Goal: Task Accomplishment & Management: Manage account settings

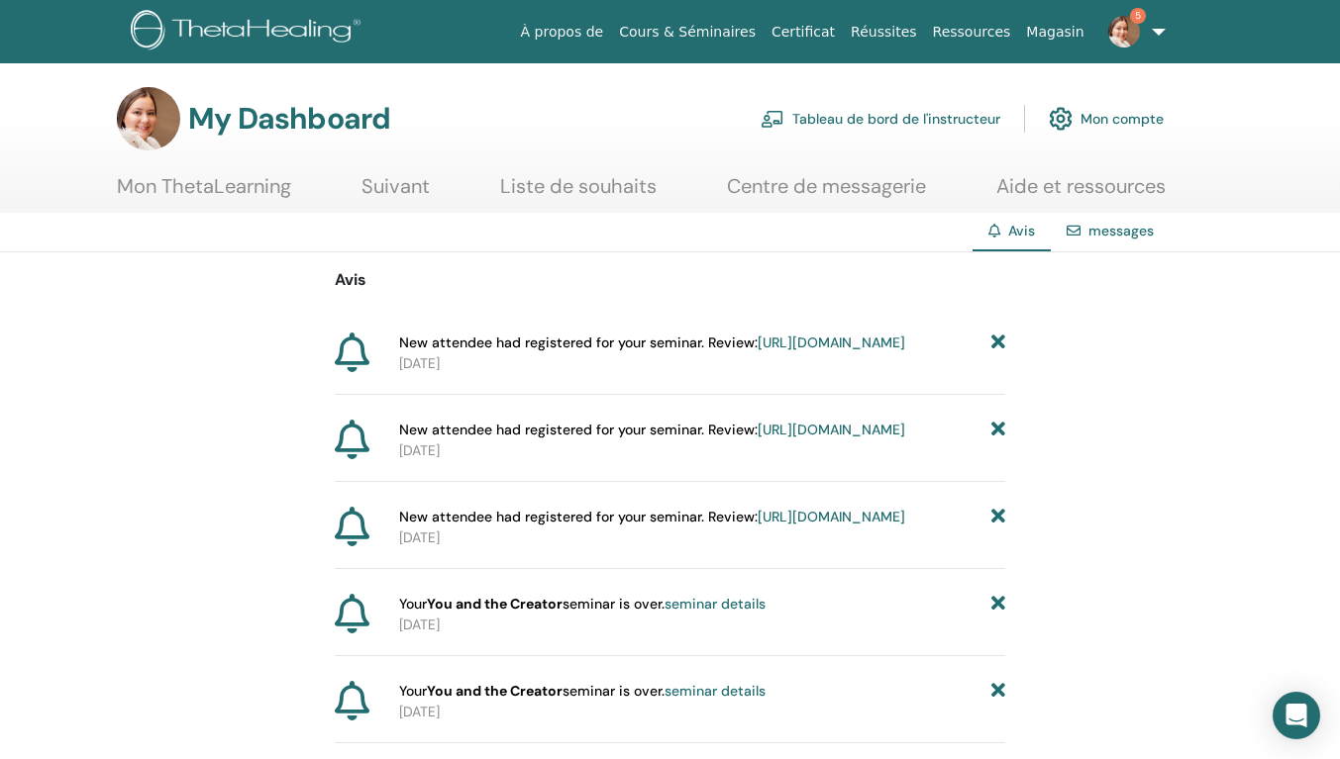
click at [794, 351] on link "https://member.thetahealing.com/instructor/seminar/372354/attendees" at bounding box center [831, 343] width 148 height 18
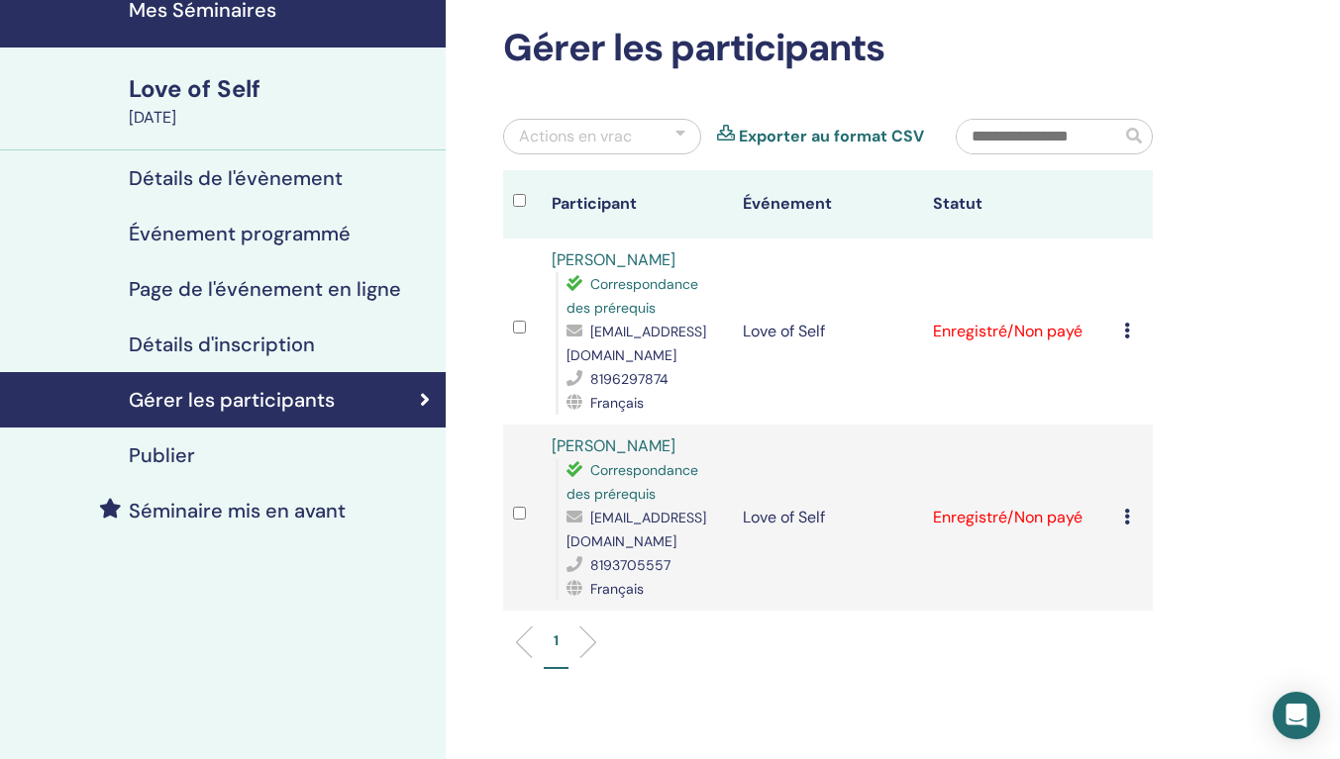
scroll to position [99, 0]
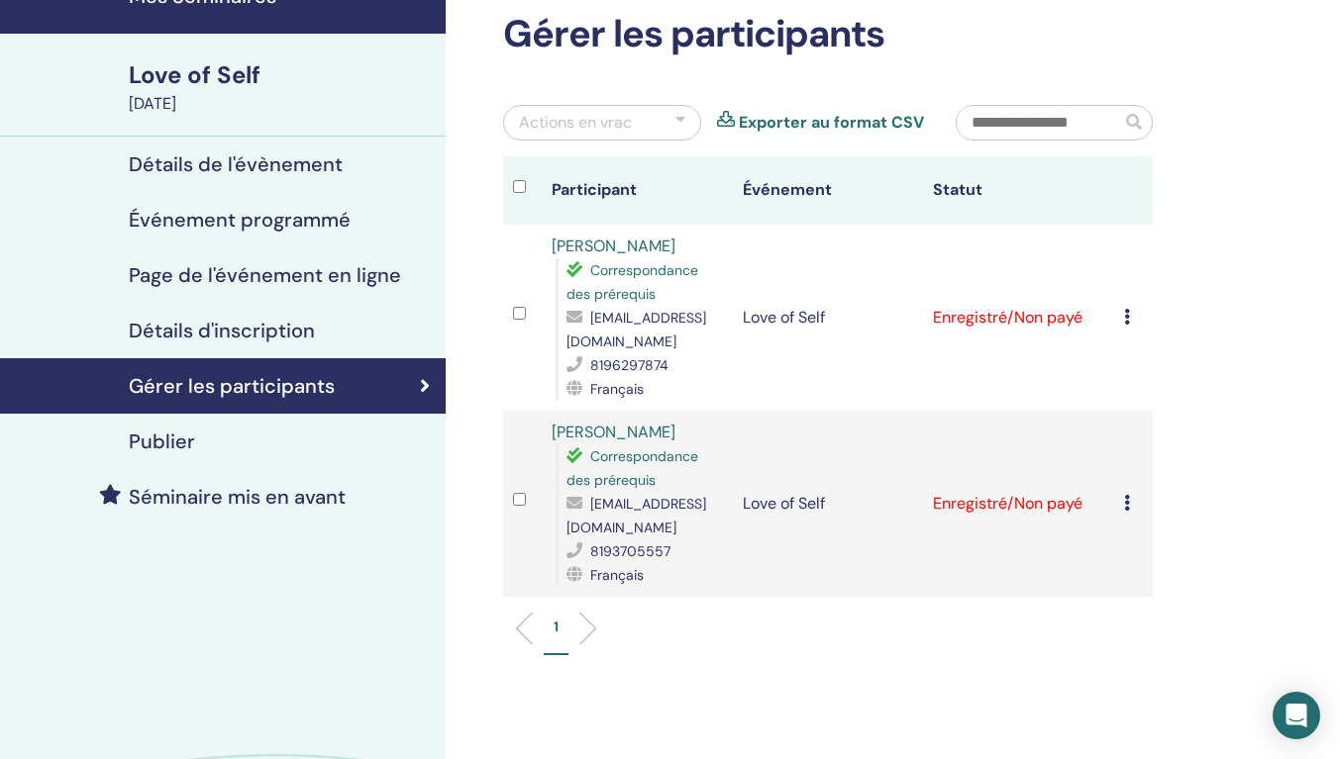
click at [1127, 325] on icon at bounding box center [1127, 317] width 6 height 16
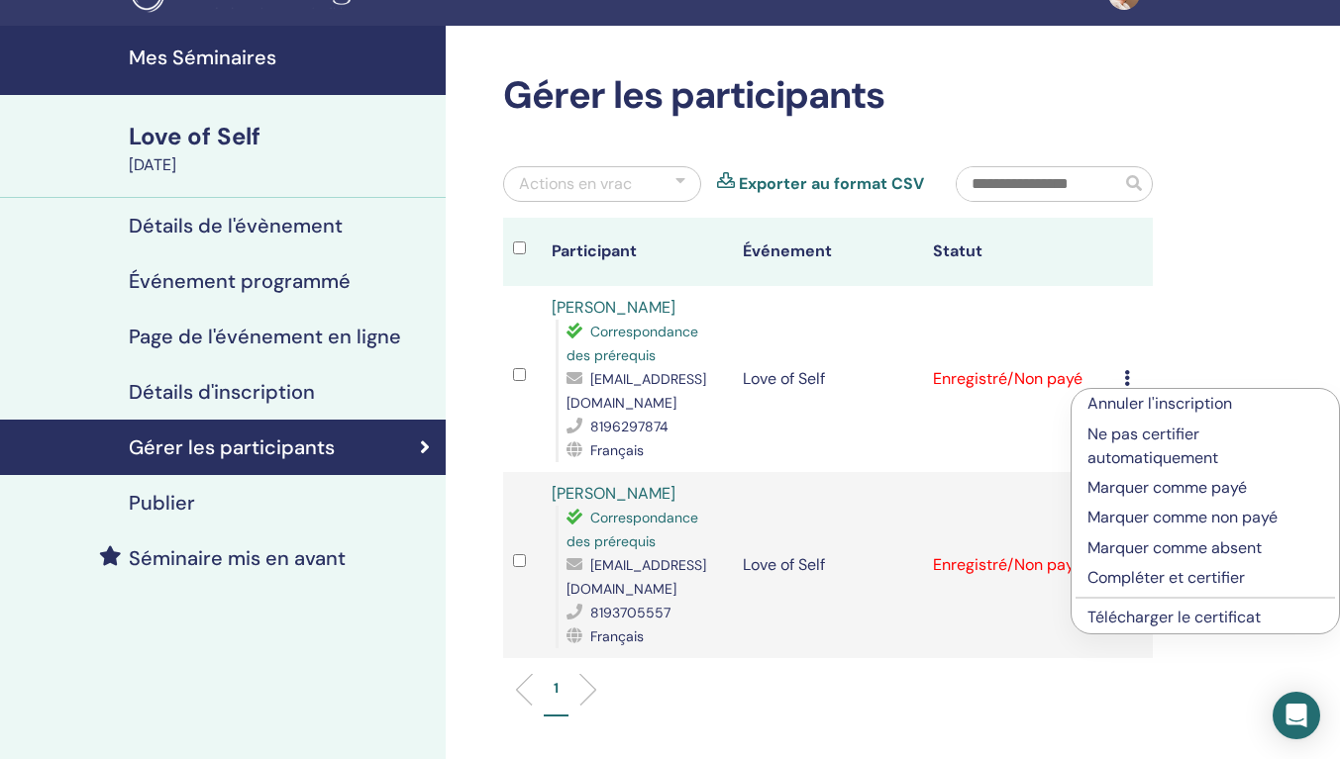
scroll to position [0, 0]
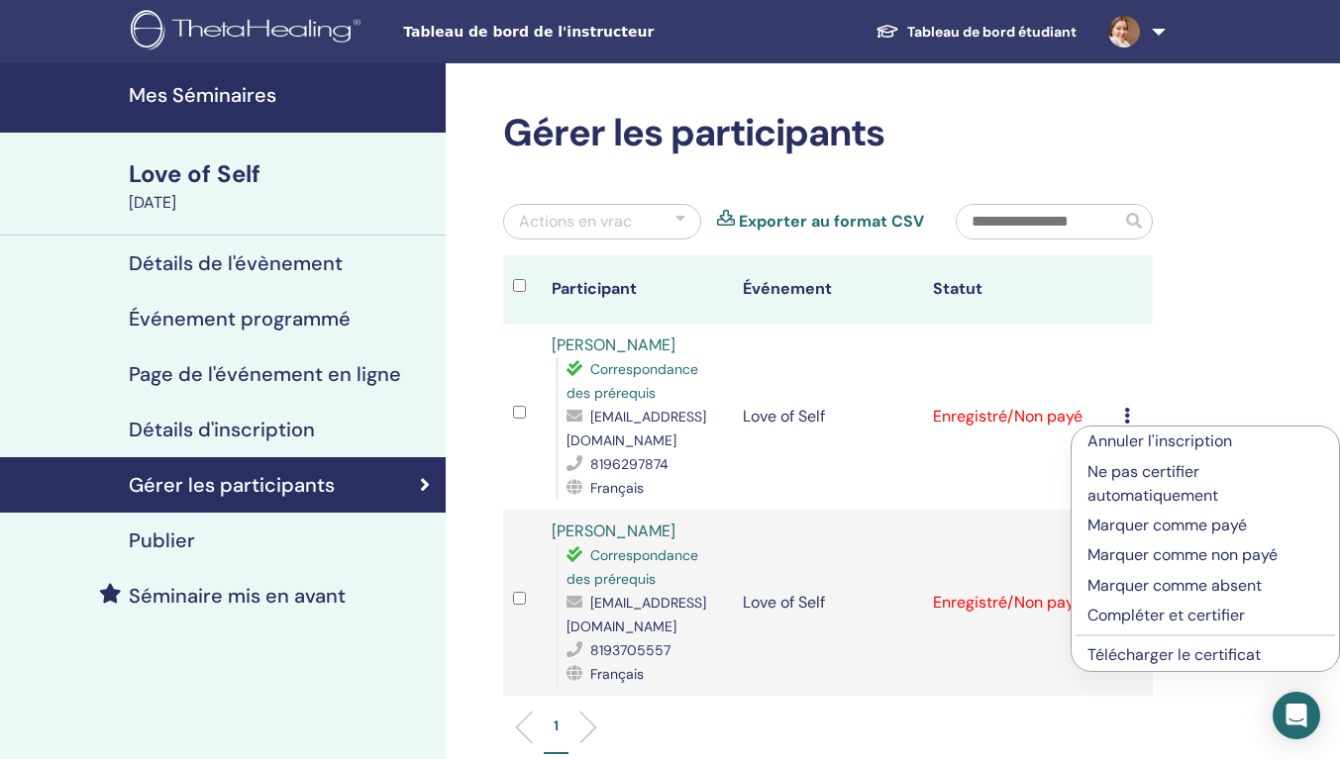
click at [199, 88] on h4 "Mes Séminaires" at bounding box center [281, 95] width 305 height 24
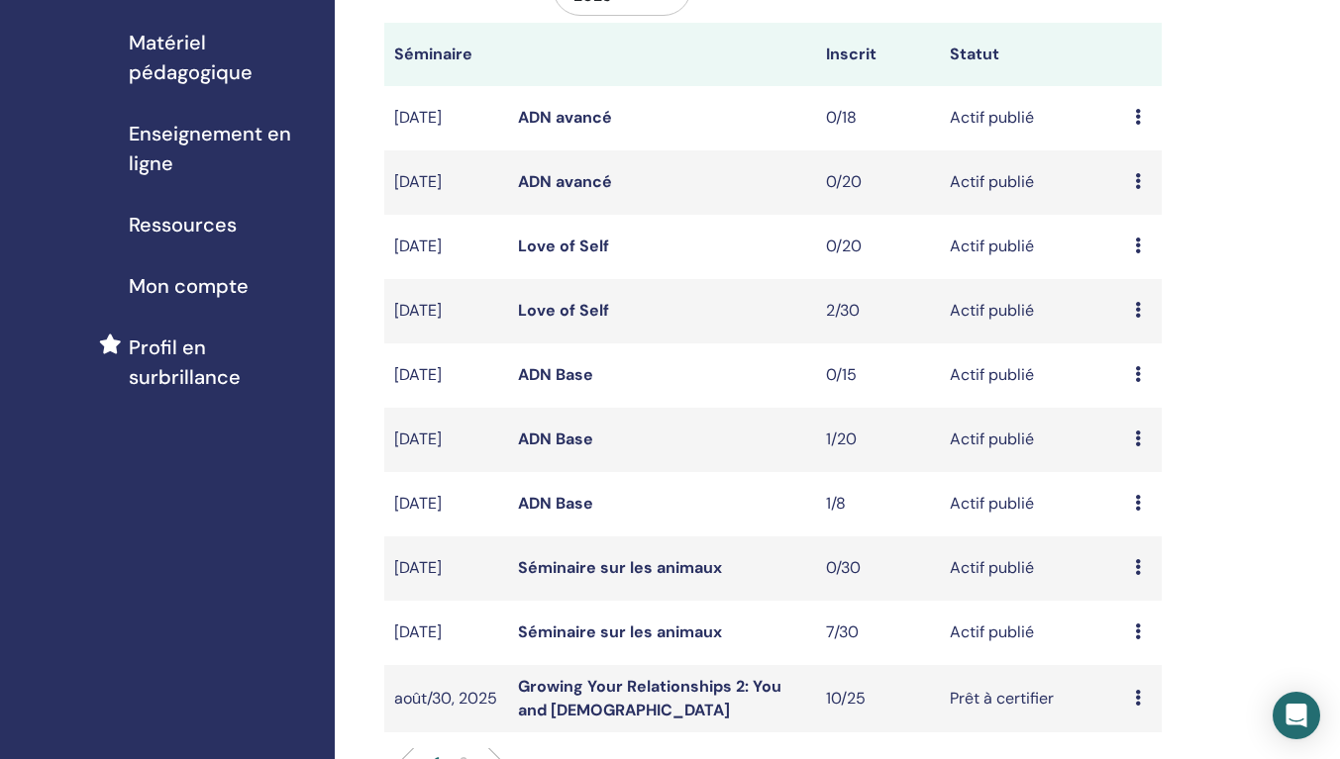
scroll to position [495, 0]
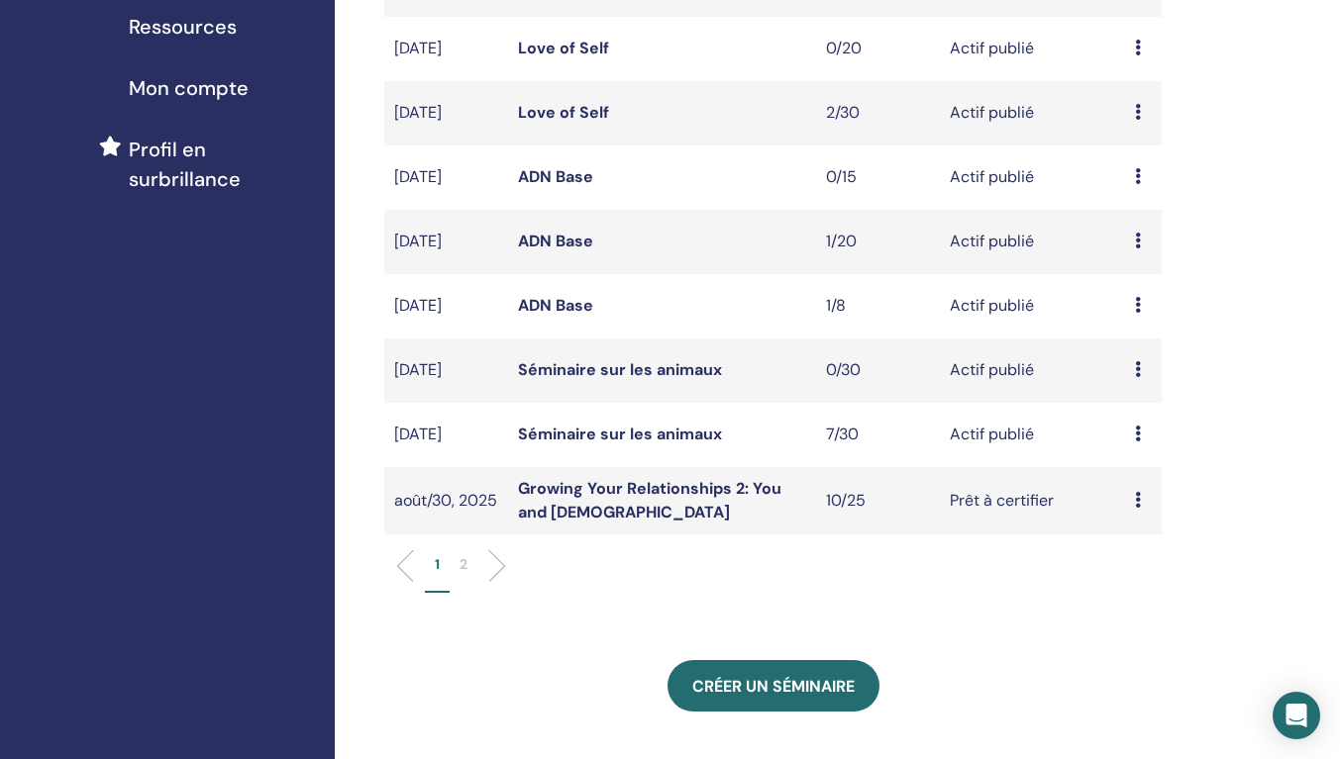
click at [569, 431] on link "Séminaire sur les animaux" at bounding box center [620, 434] width 204 height 21
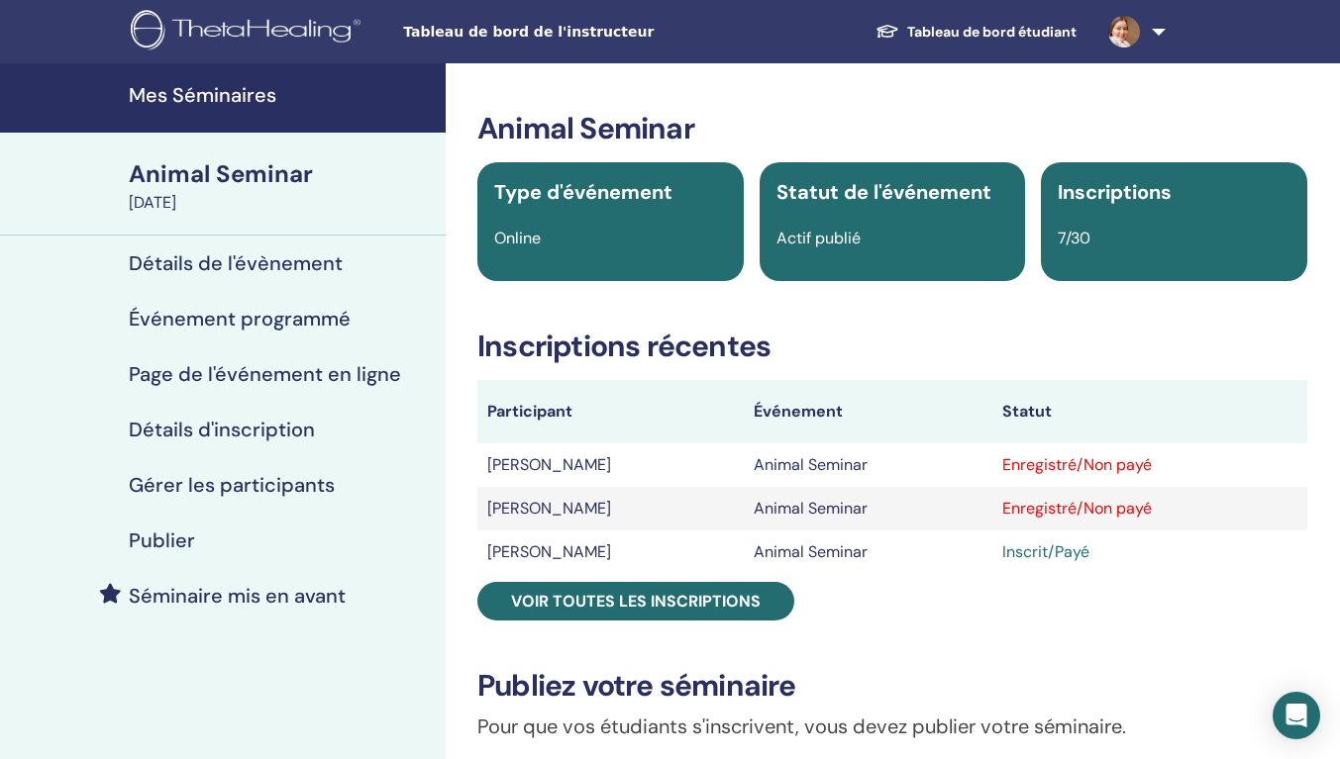
click at [631, 591] on span "Voir toutes les inscriptions" at bounding box center [636, 601] width 250 height 21
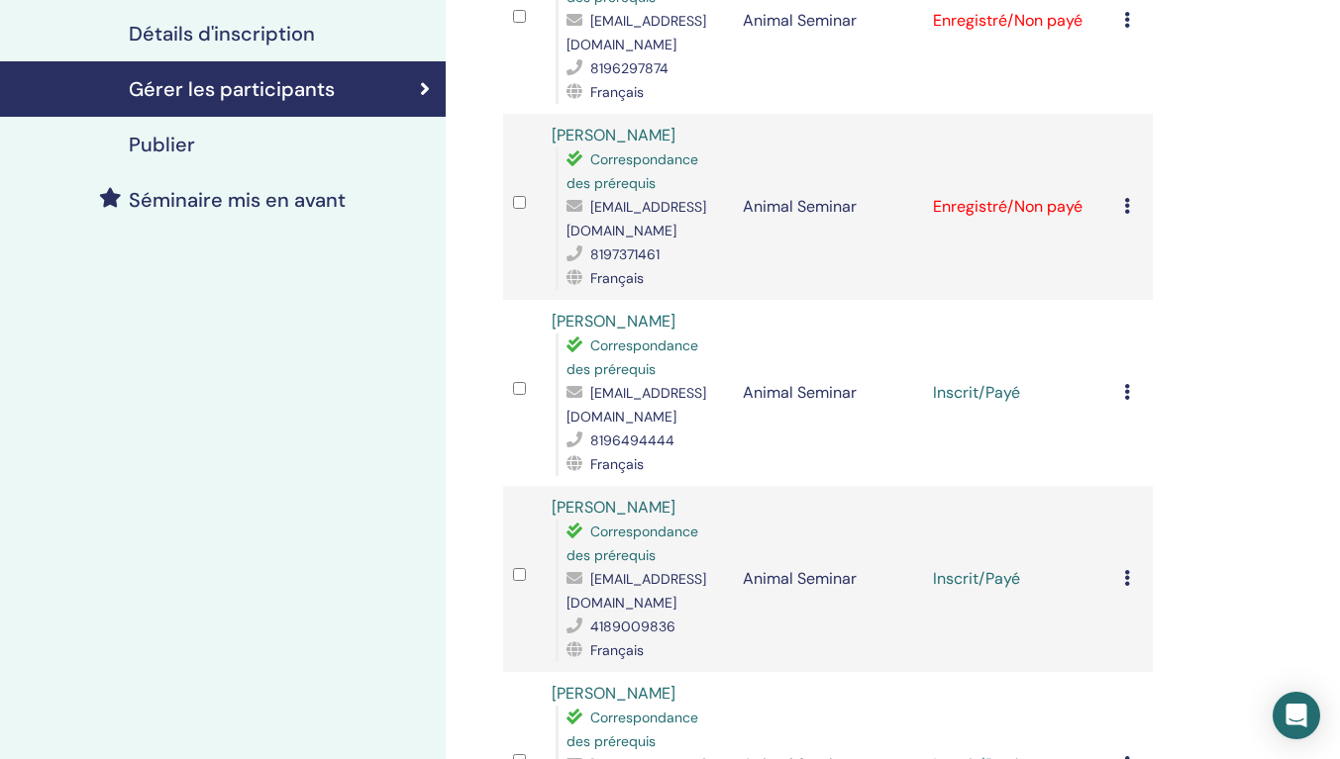
scroll to position [297, 0]
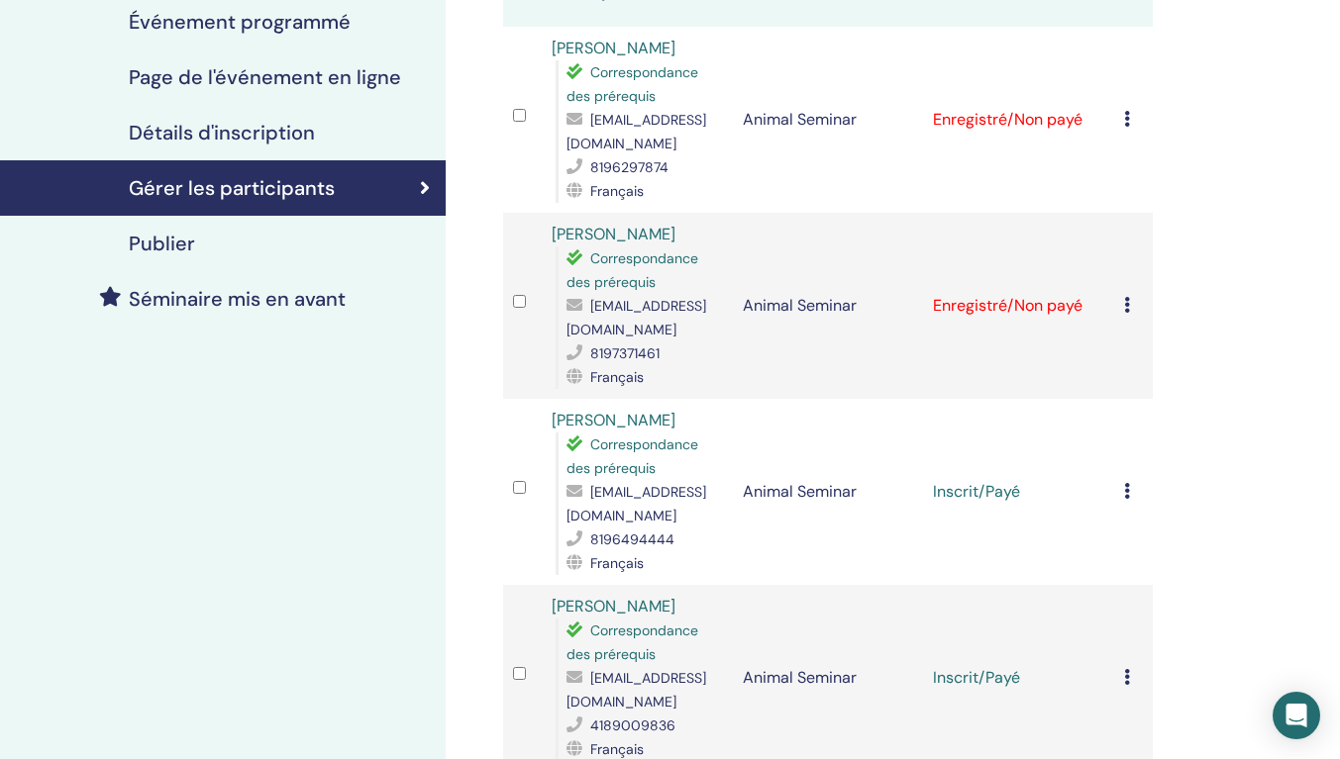
click at [1129, 313] on icon at bounding box center [1127, 305] width 6 height 16
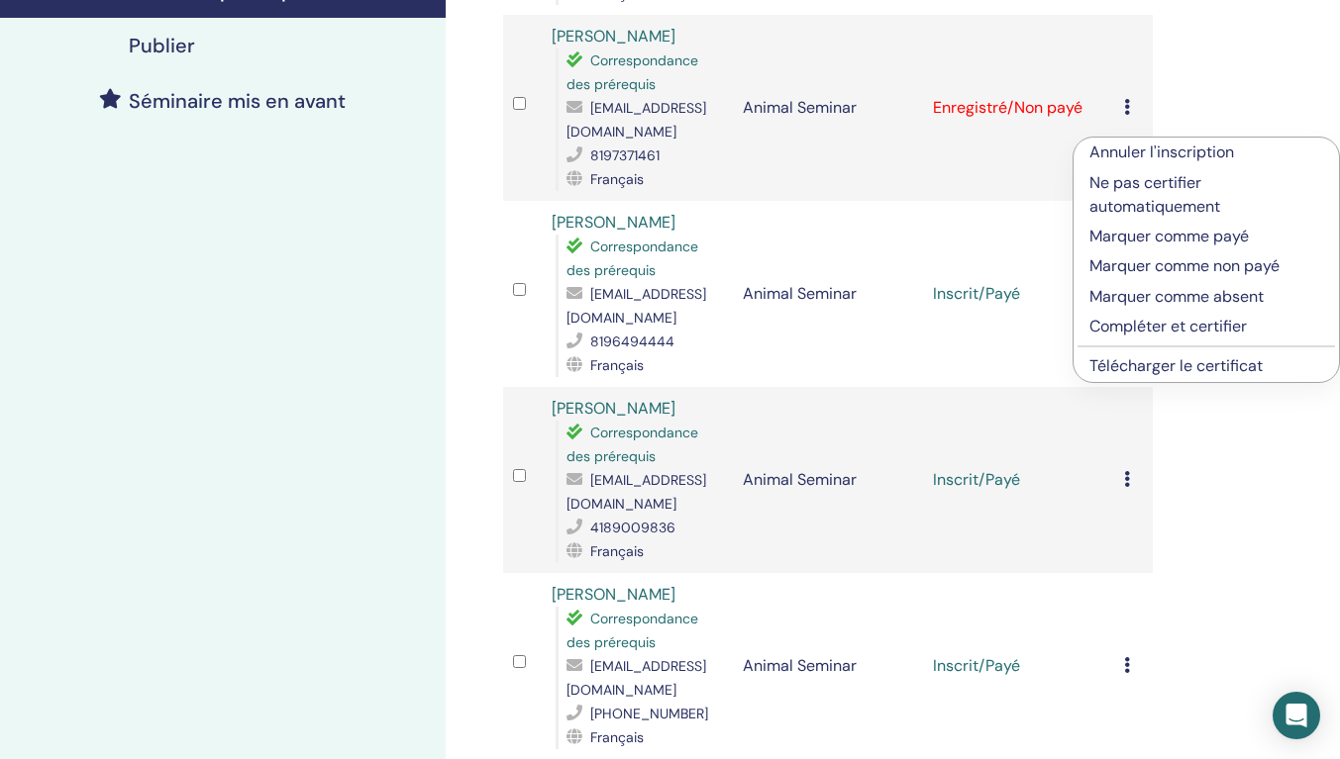
scroll to position [396, 0]
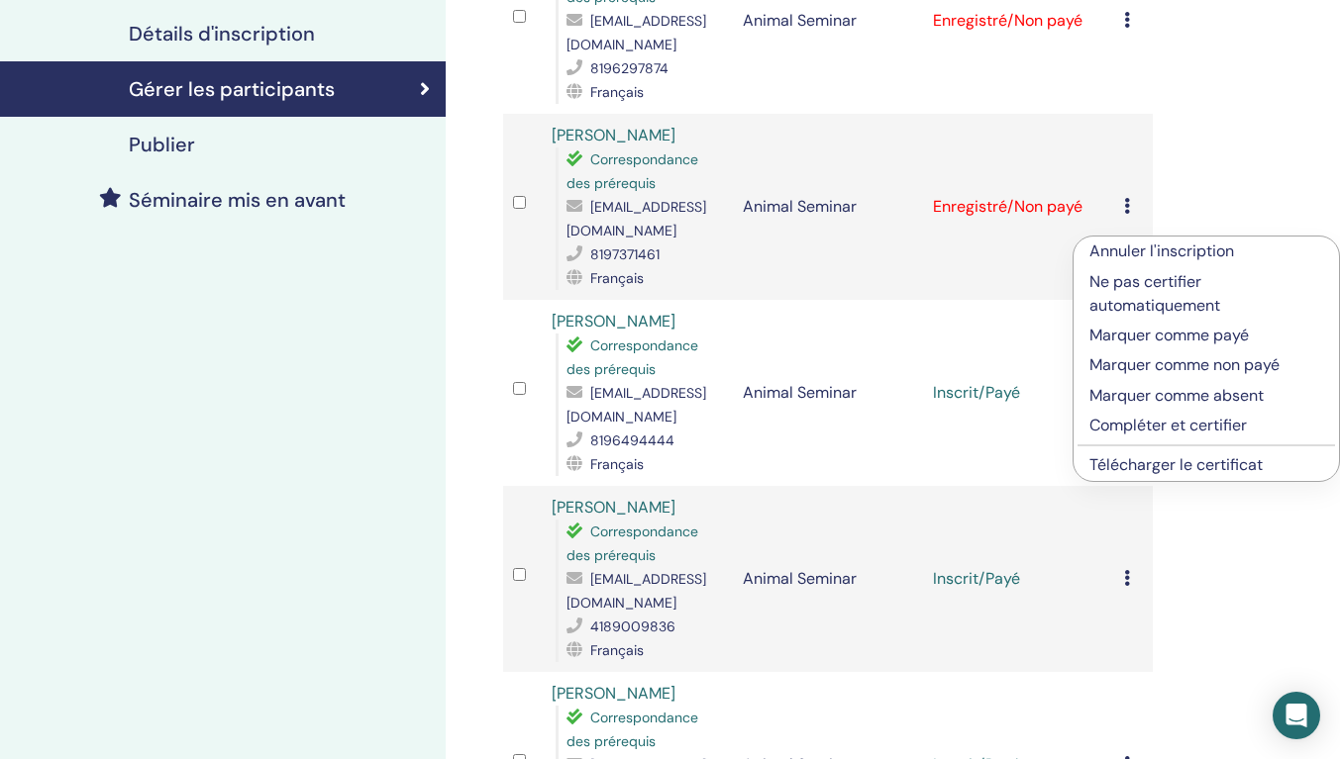
click at [1148, 335] on p "Marquer comme payé" at bounding box center [1206, 336] width 234 height 24
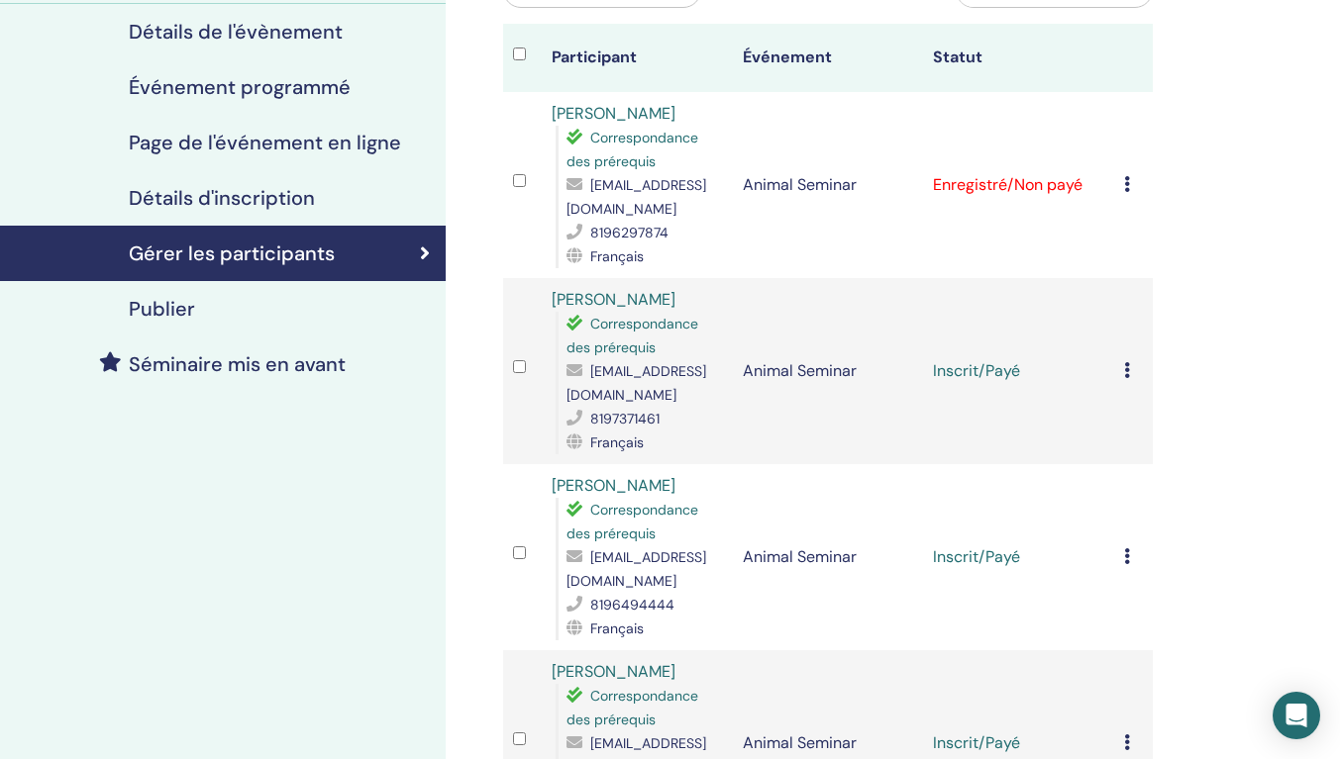
scroll to position [198, 0]
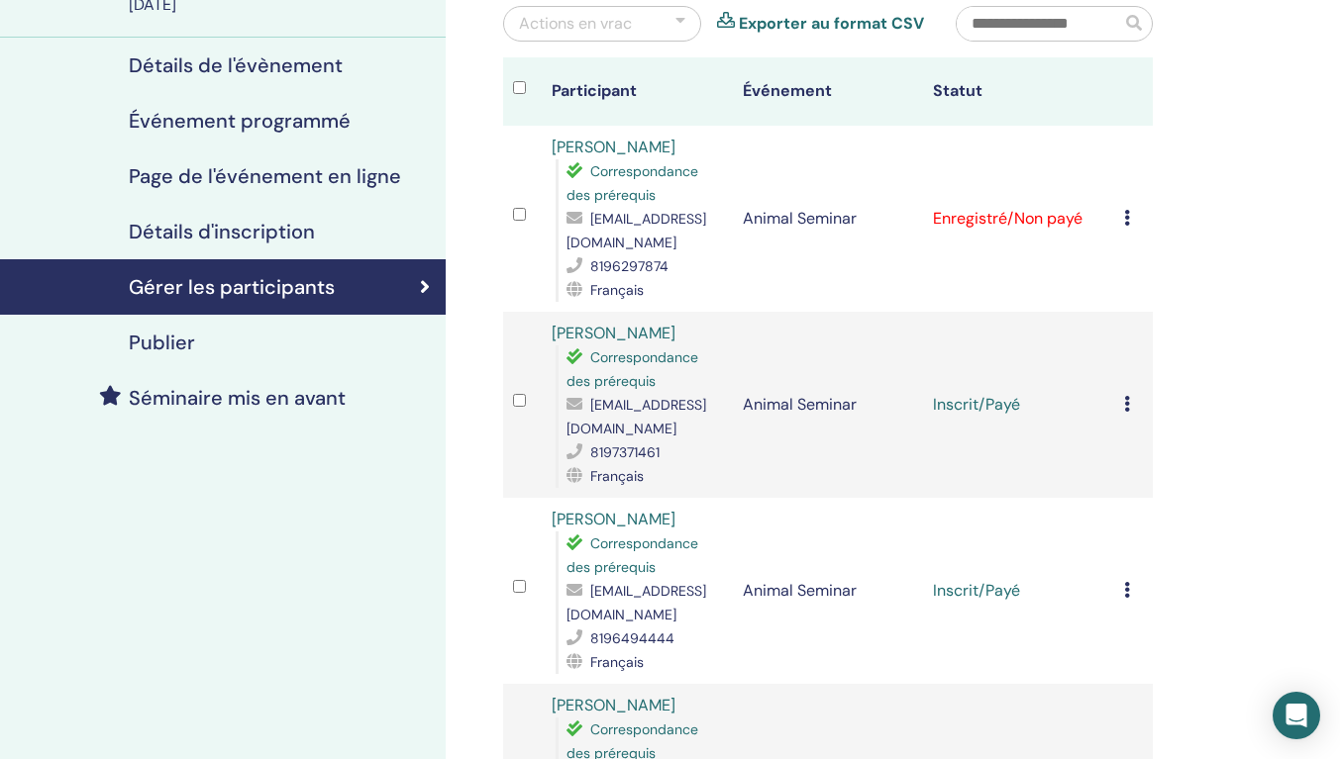
click at [1128, 226] on icon at bounding box center [1127, 218] width 6 height 16
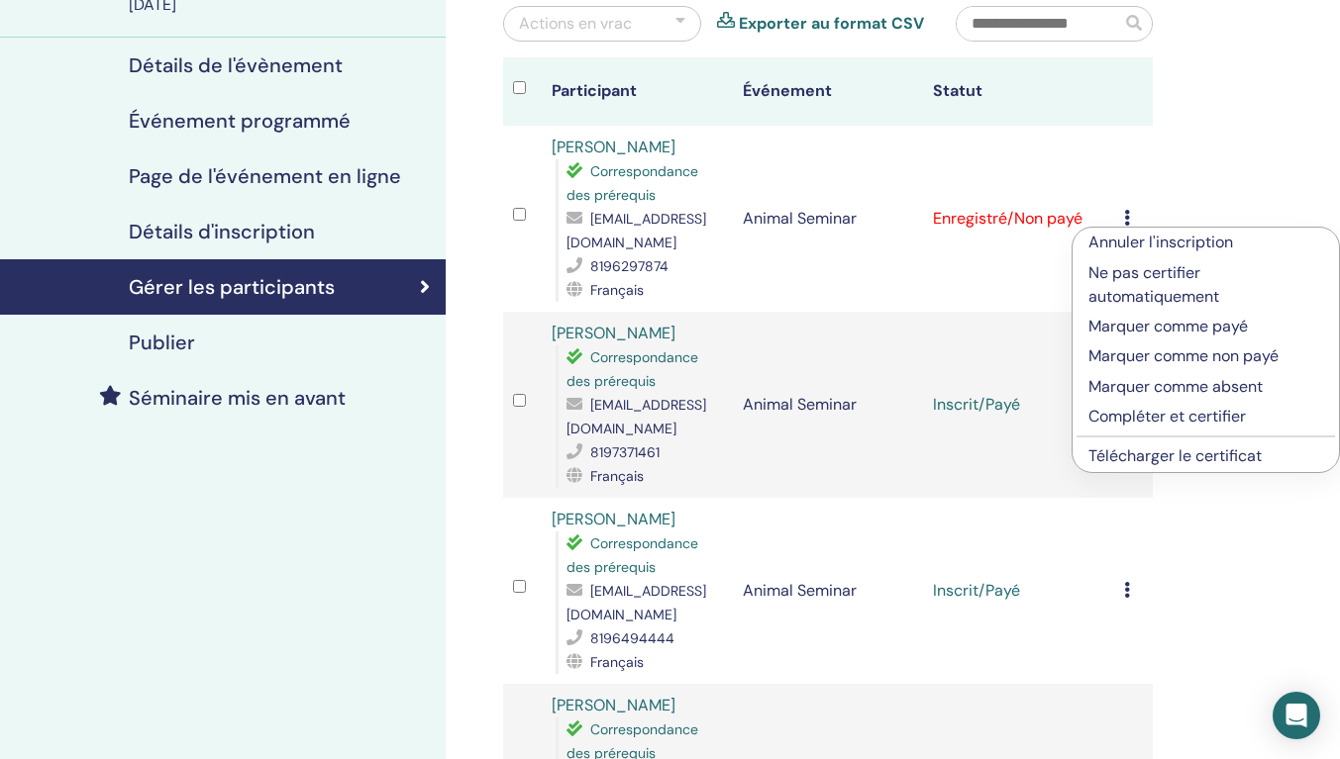
click at [1131, 327] on p "Marquer comme payé" at bounding box center [1205, 327] width 235 height 24
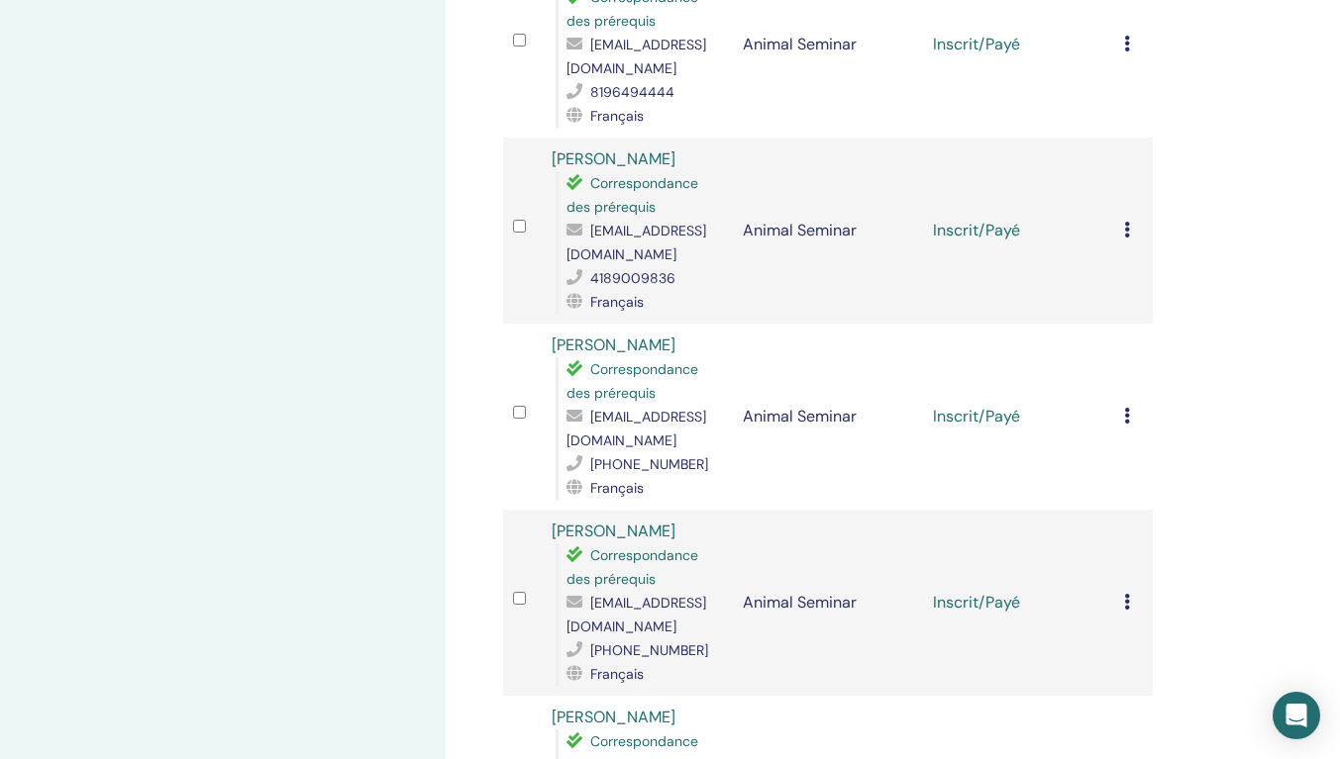
scroll to position [792, 0]
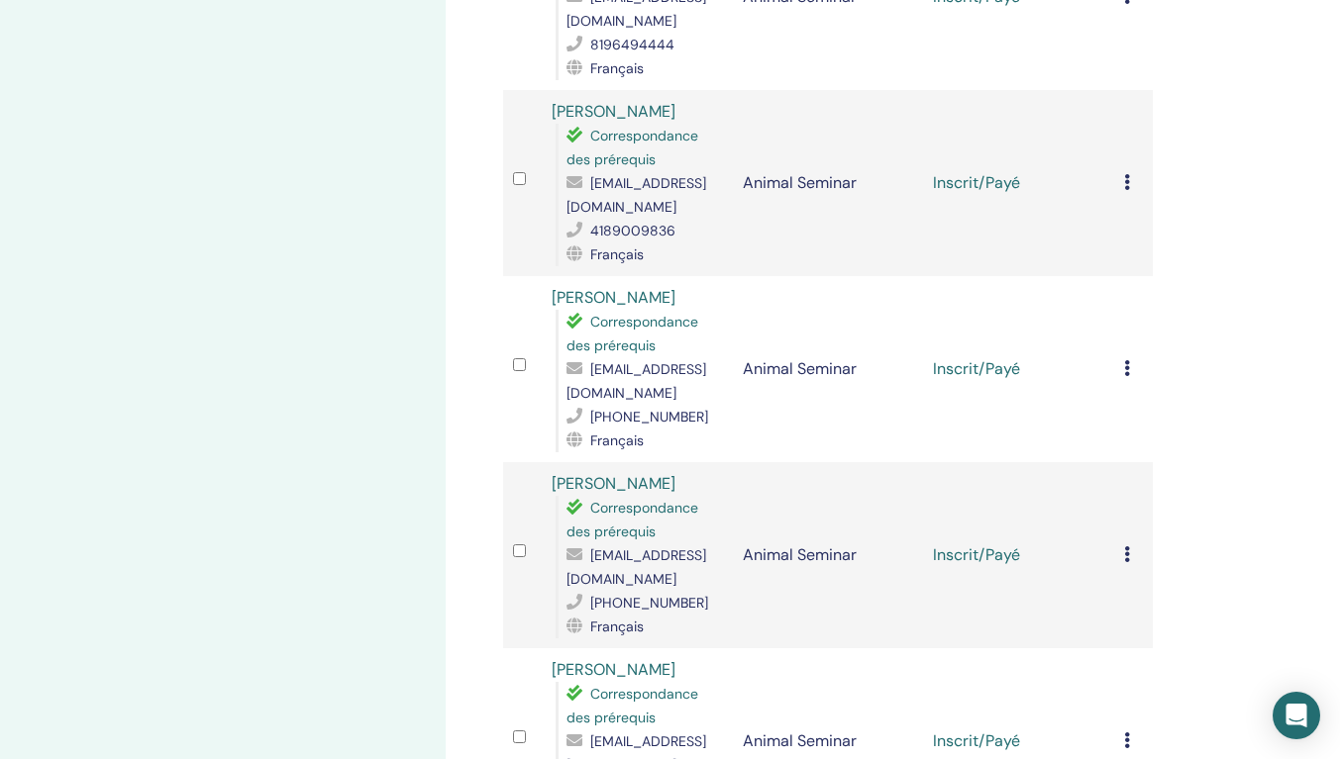
click at [1125, 190] on icon at bounding box center [1127, 182] width 6 height 16
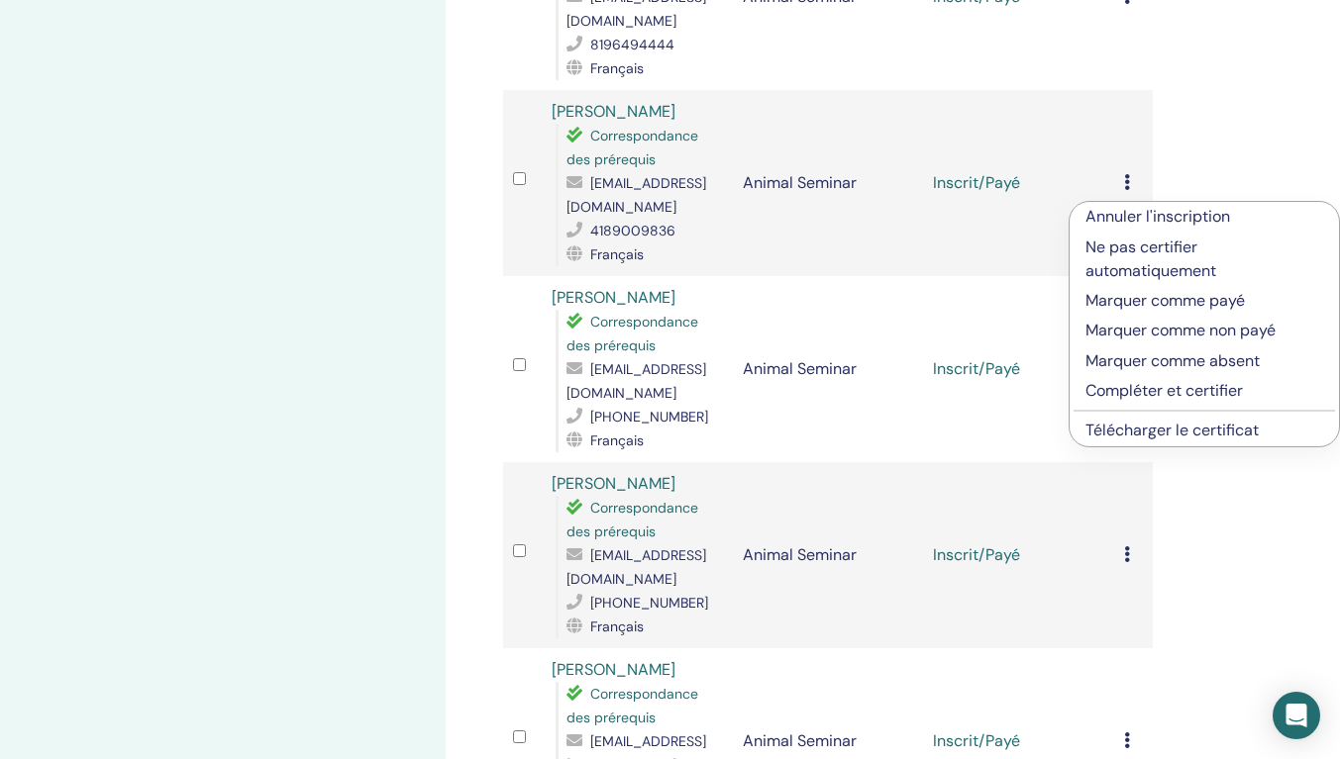
click at [1116, 360] on p "Marquer comme absent" at bounding box center [1204, 361] width 238 height 24
